Goal: Information Seeking & Learning: Learn about a topic

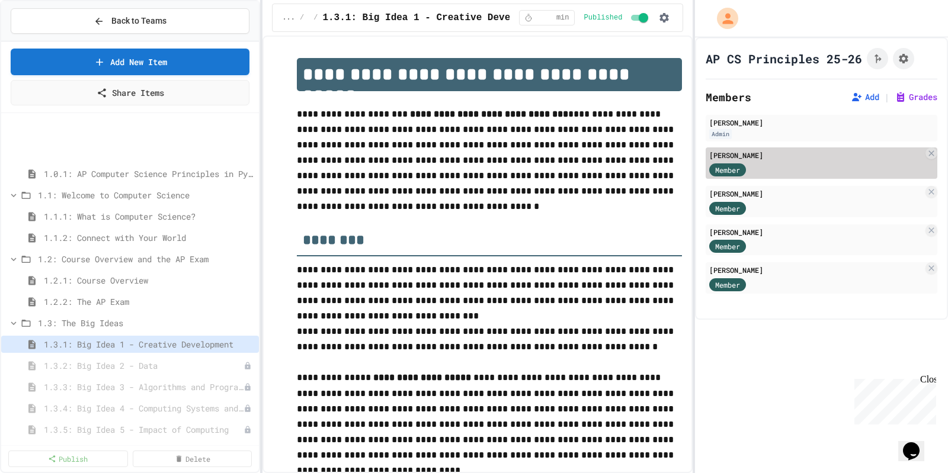
scroll to position [74, 0]
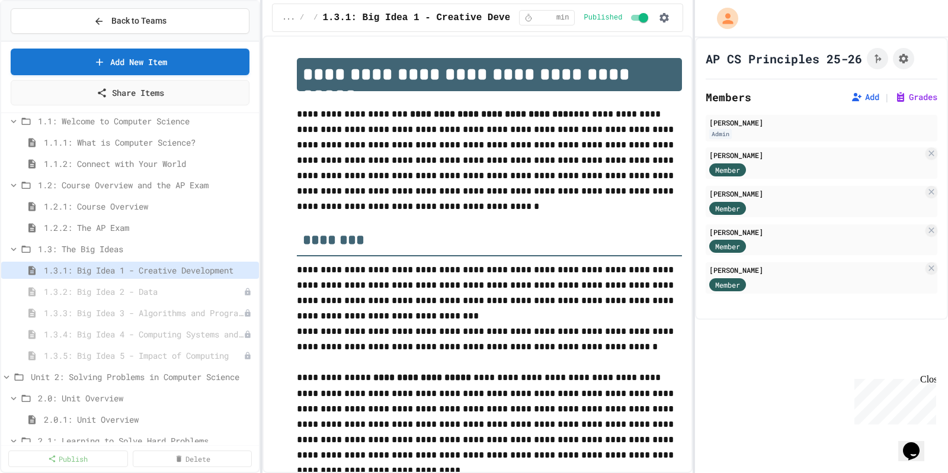
drag, startPoint x: 786, startPoint y: 380, endPoint x: 756, endPoint y: 383, distance: 29.8
click at [784, 380] on div "AP CS Principles 25-26 Members Add | Grades Rebecca Stacey Admin Matthew Causey…" at bounding box center [821, 255] width 253 height 436
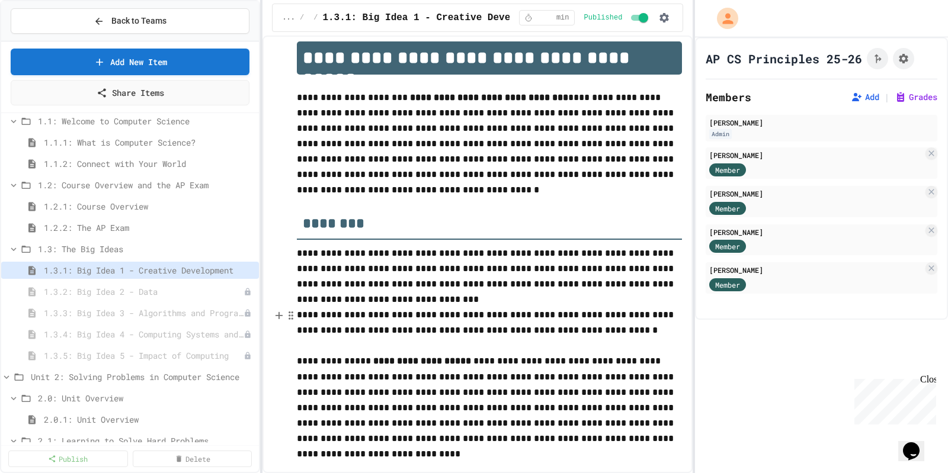
scroll to position [0, 0]
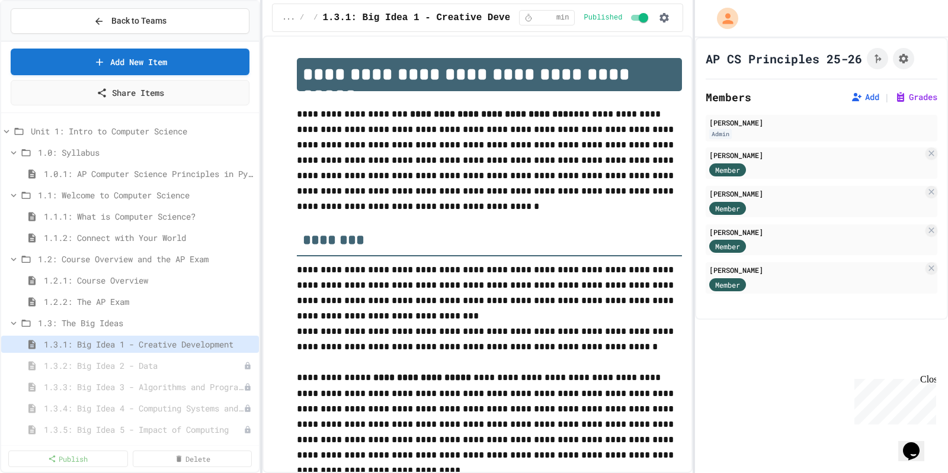
click at [781, 399] on div "AP CS Principles 25-26 Members Add | Grades Rebecca Stacey Admin Matthew Causey…" at bounding box center [821, 255] width 253 height 436
click at [105, 126] on span "Unit 1: Intro to Computer Science" at bounding box center [136, 131] width 211 height 12
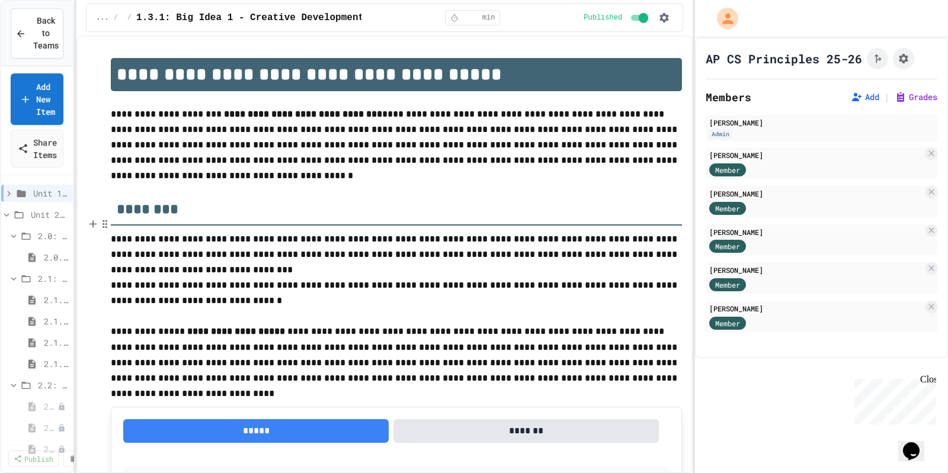
click at [75, 258] on div "**********" at bounding box center [474, 236] width 948 height 473
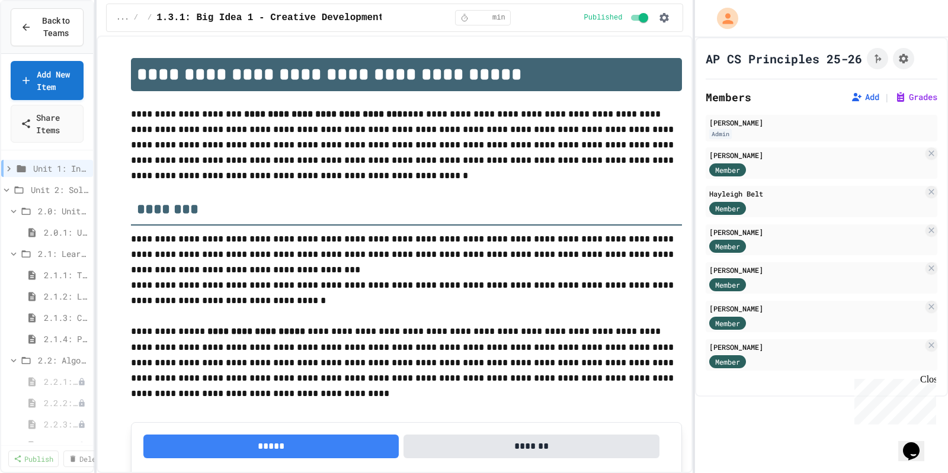
click at [752, 435] on div "AP CS Principles 25-26 Members Add | Grades Rebecca Stacey Admin Maria Baron Me…" at bounding box center [821, 255] width 253 height 436
click at [752, 458] on div "AP CS Principles 25-26 Members Add | Grades Rebecca Stacey Admin Maria Baron Me…" at bounding box center [821, 255] width 253 height 436
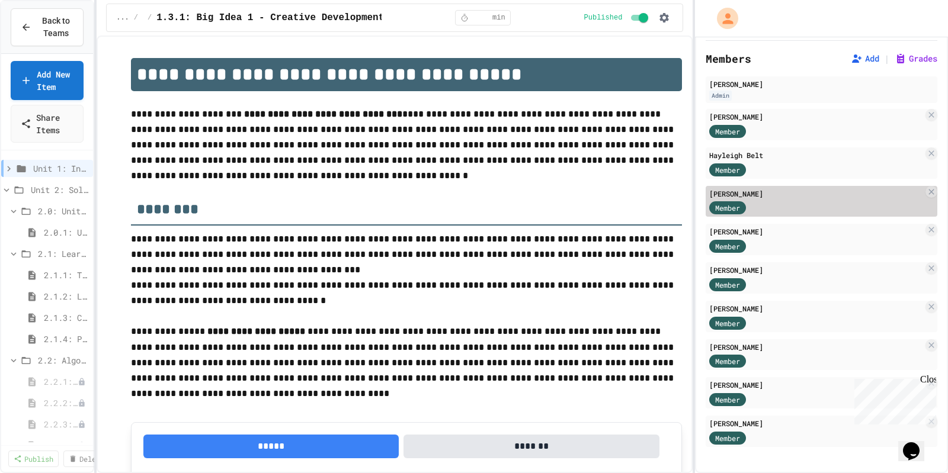
scroll to position [39, 0]
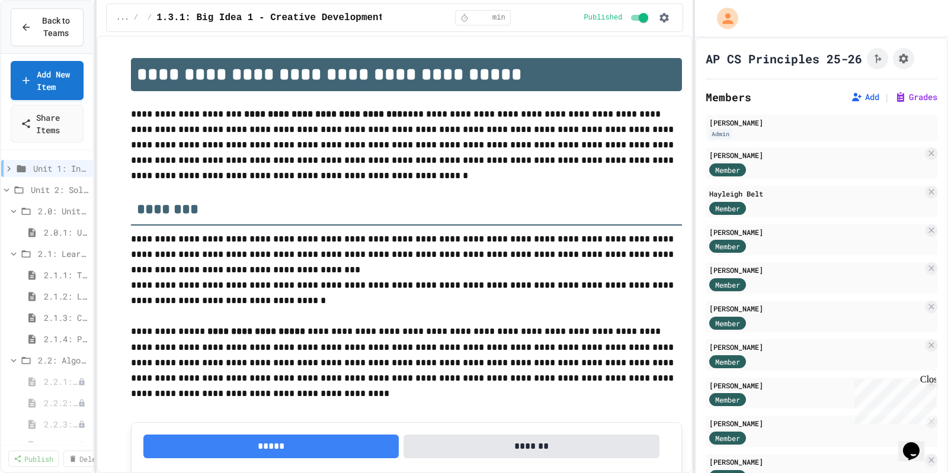
scroll to position [39, 0]
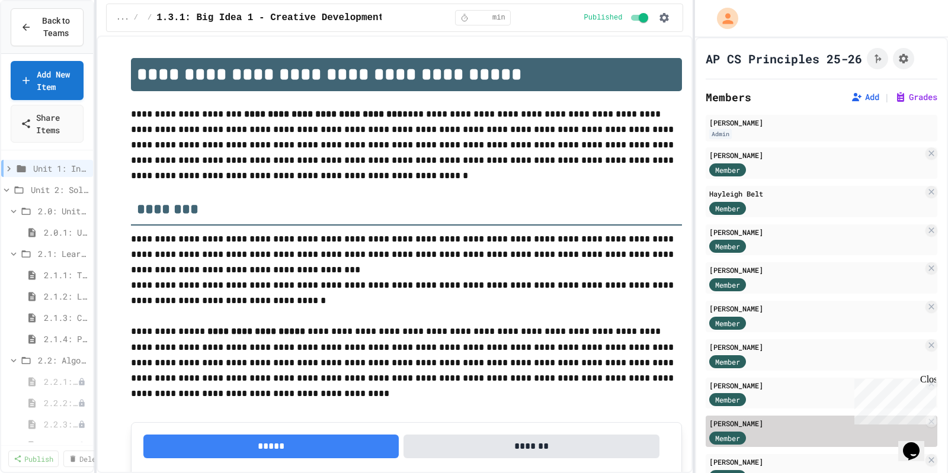
click at [766, 439] on div "Member" at bounding box center [738, 437] width 59 height 15
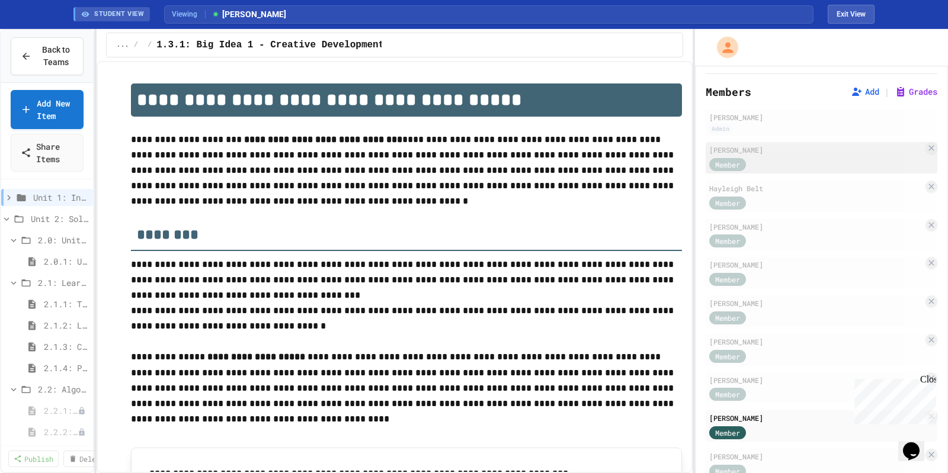
scroll to position [67, 0]
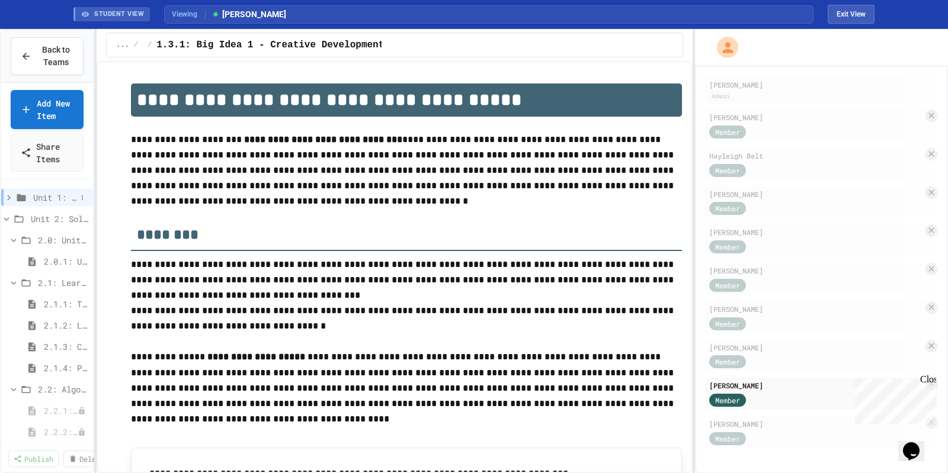
click at [7, 197] on icon at bounding box center [9, 198] width 11 height 11
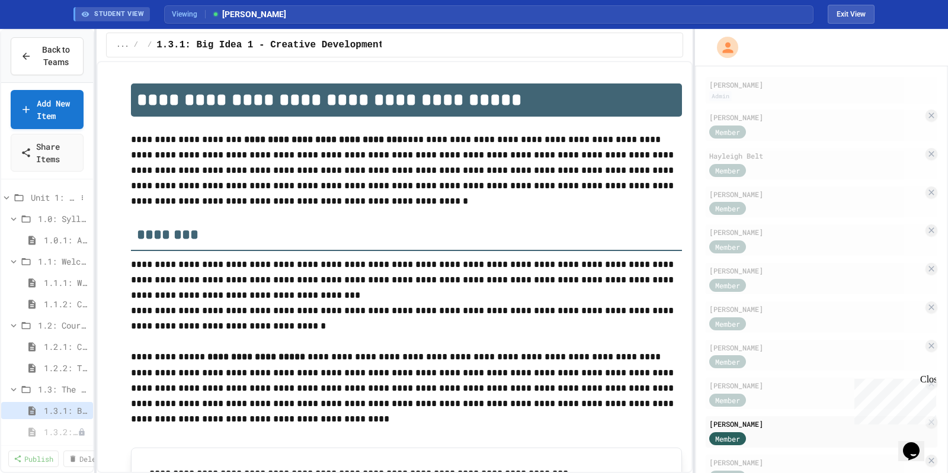
click at [33, 193] on span "Unit 1: Intro to Computer Science" at bounding box center [54, 197] width 46 height 12
click at [9, 197] on icon at bounding box center [9, 198] width 11 height 11
click at [49, 234] on span "1.0.1: AP Computer Science Principles in Python Course Syllabus" at bounding box center [60, 240] width 33 height 12
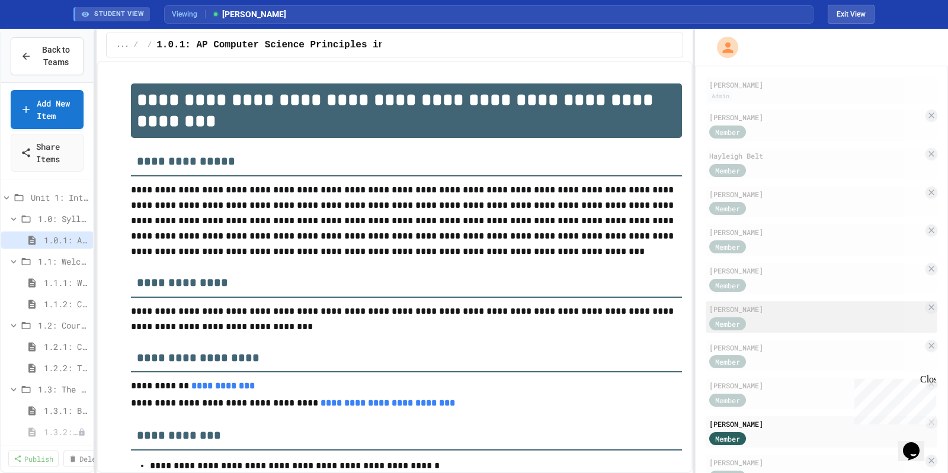
scroll to position [105, 0]
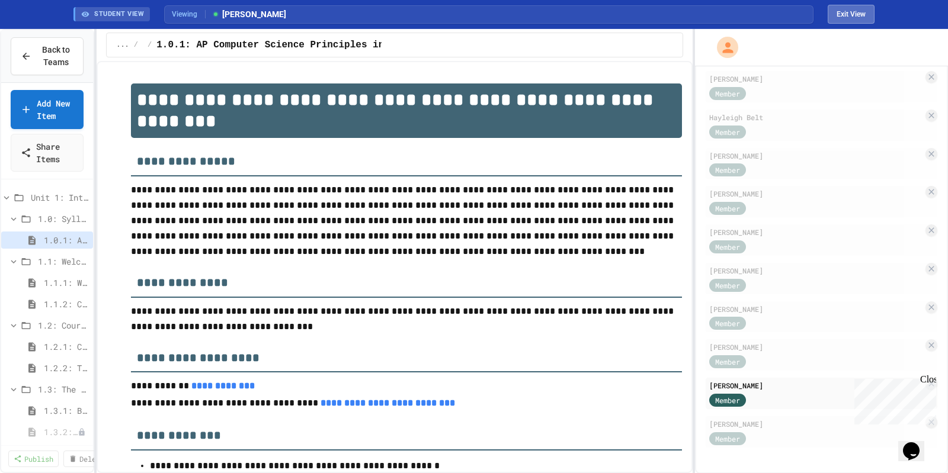
click at [857, 14] on button "Exit View" at bounding box center [851, 14] width 47 height 19
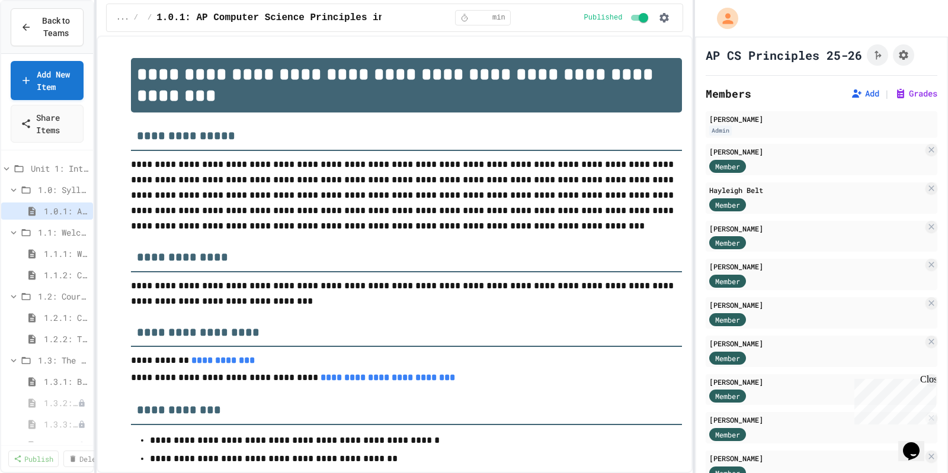
scroll to position [0, 0]
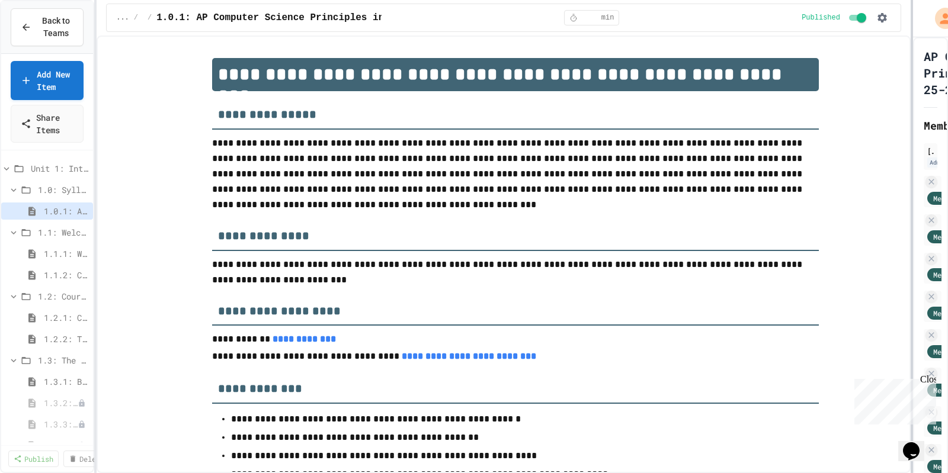
click at [912, 287] on div at bounding box center [912, 236] width 2 height 473
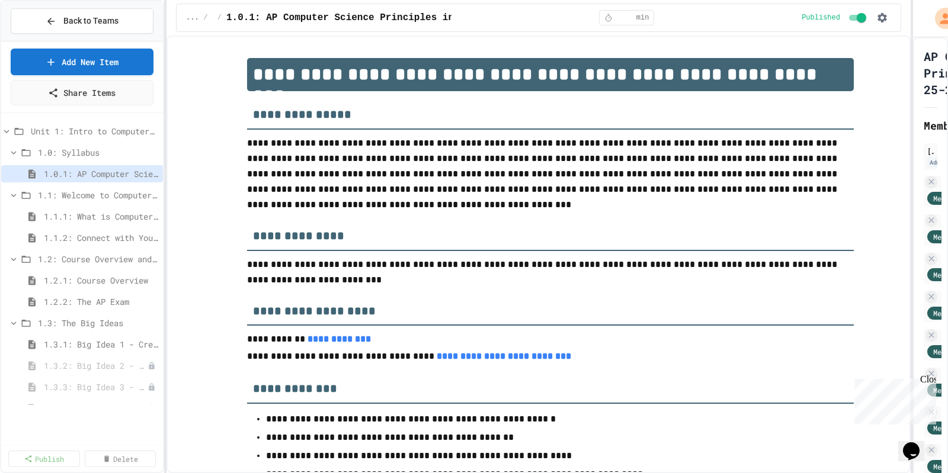
click at [168, 252] on div "**********" at bounding box center [474, 236] width 948 height 473
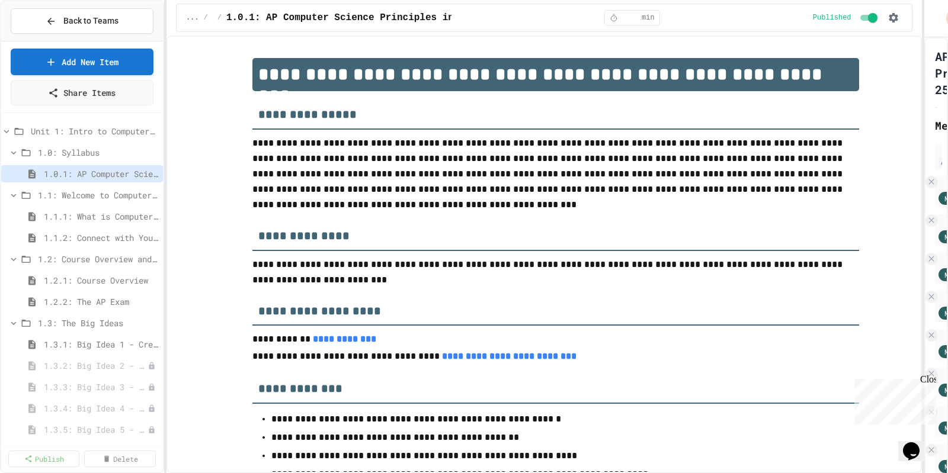
click at [924, 238] on div "**********" at bounding box center [474, 236] width 948 height 473
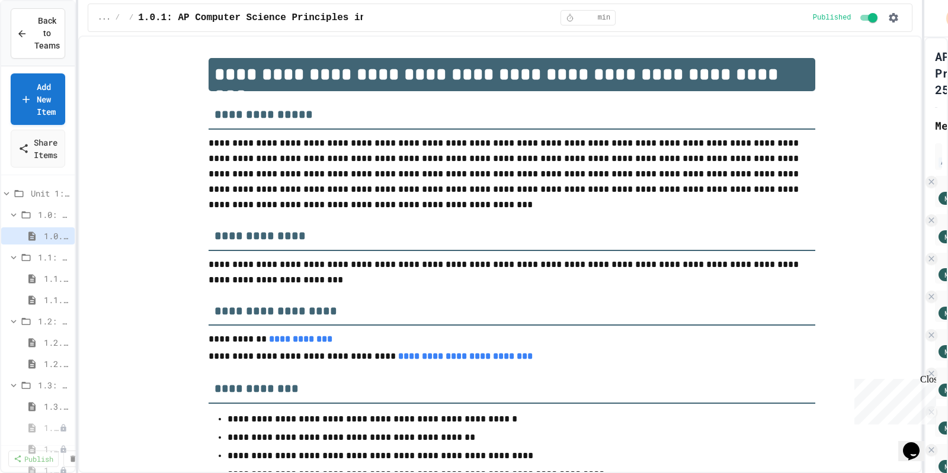
click at [79, 287] on div "**********" at bounding box center [474, 236] width 948 height 473
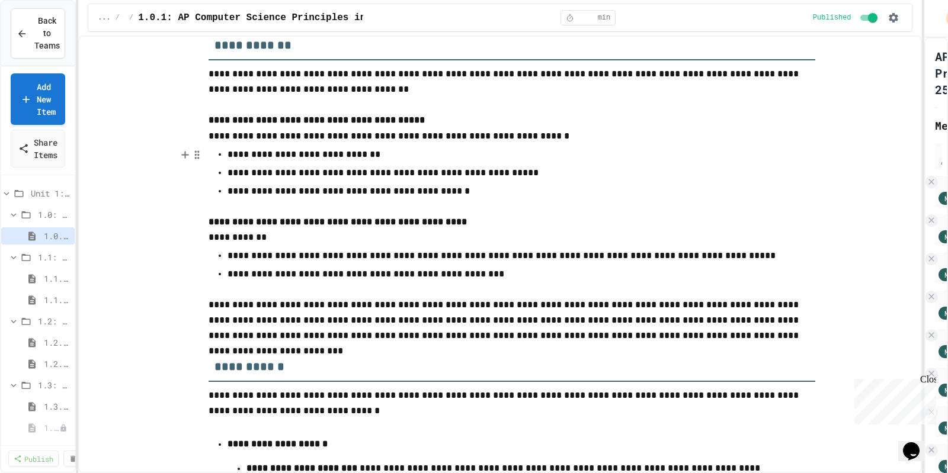
scroll to position [444, 0]
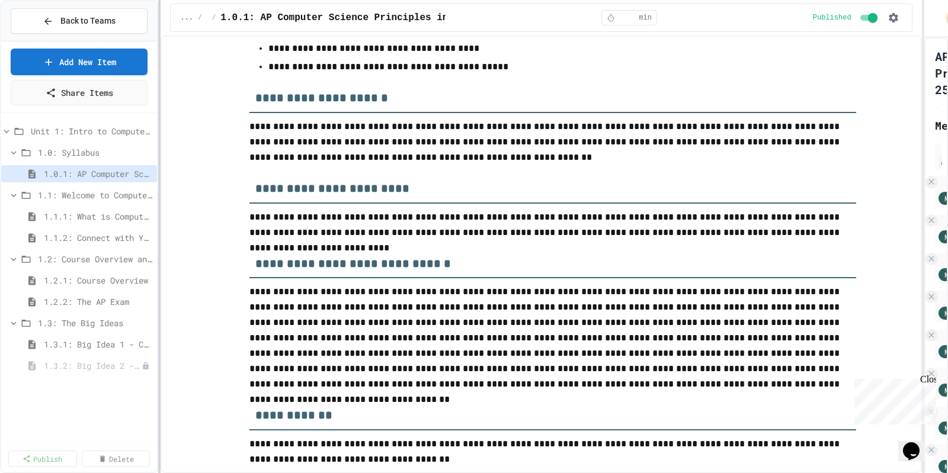
click at [159, 163] on div at bounding box center [159, 236] width 2 height 473
click at [109, 214] on span "1.1.1: What is Computer Science?" at bounding box center [92, 216] width 97 height 12
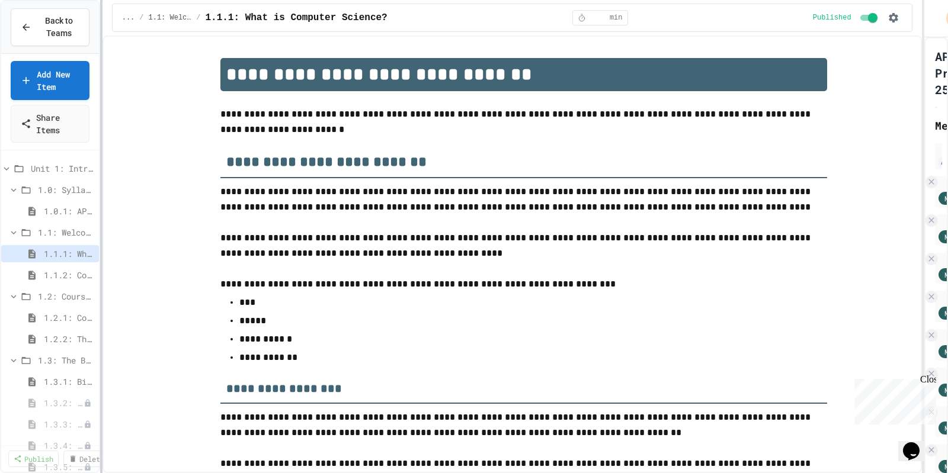
click at [101, 358] on div at bounding box center [101, 236] width 2 height 473
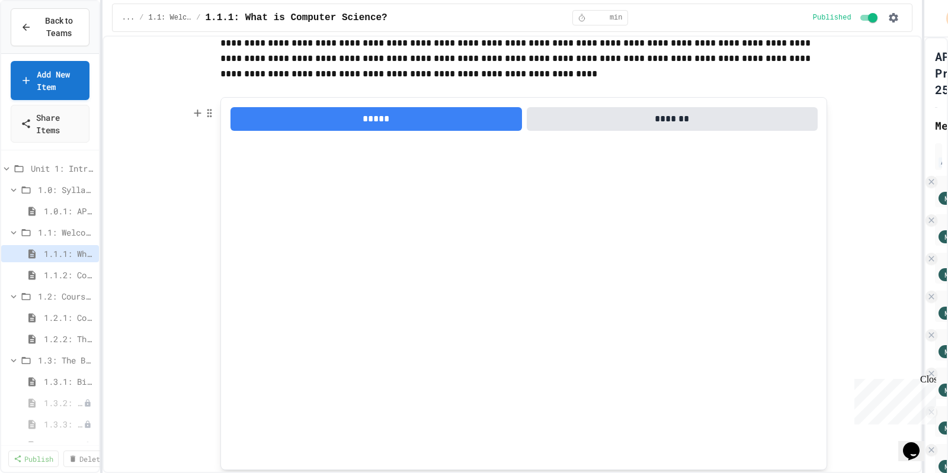
scroll to position [4687, 0]
